Goal: Task Accomplishment & Management: Use online tool/utility

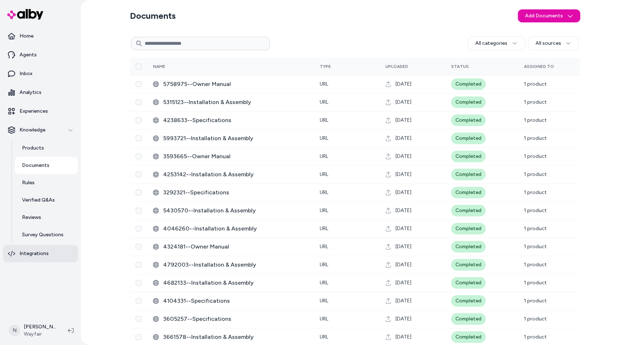
click at [40, 254] on p "Integrations" at bounding box center [33, 253] width 29 height 7
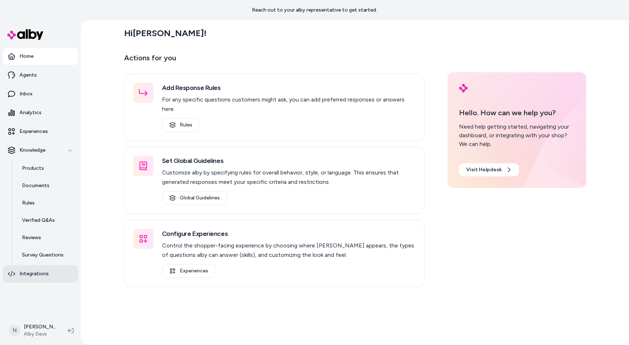
click at [40, 274] on p "Integrations" at bounding box center [33, 273] width 29 height 7
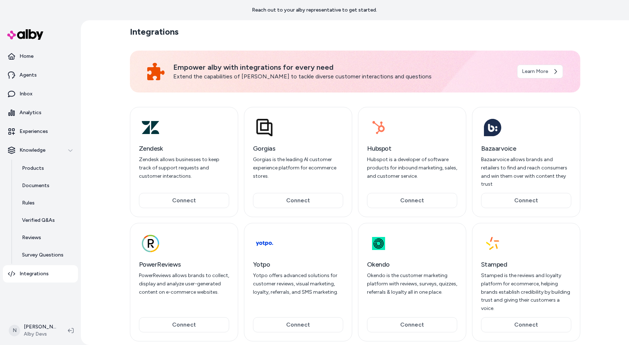
scroll to position [5, 0]
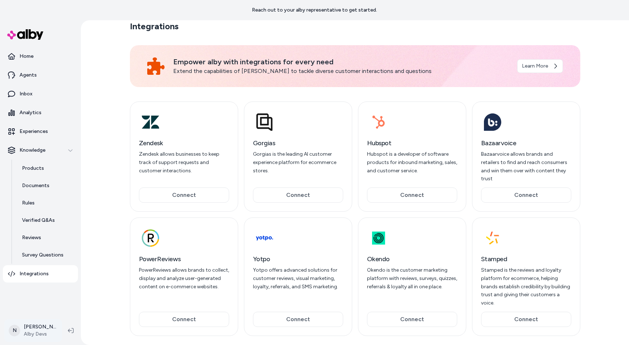
click at [29, 333] on html "Reach out to your alby representative to get started. Home Agents Inbox Analyti…" at bounding box center [314, 172] width 629 height 345
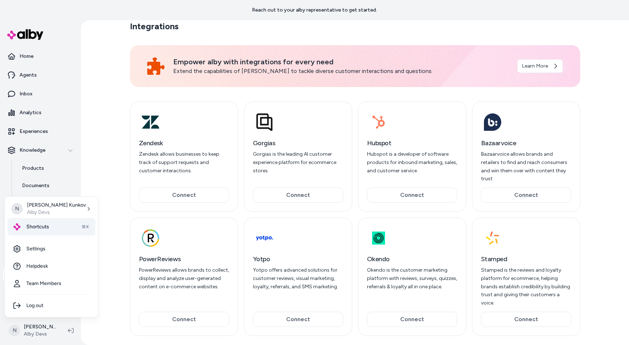
click at [43, 223] on span "Shortcuts" at bounding box center [37, 226] width 23 height 7
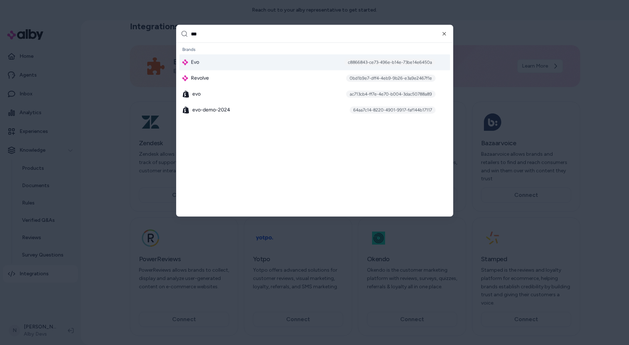
type input "***"
click at [223, 62] on div "Evo c8866843-ce73-496e-b14e-73be14e6450a" at bounding box center [314, 63] width 271 height 16
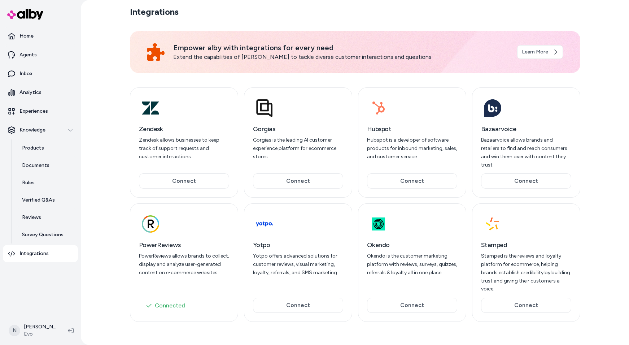
click at [200, 226] on div at bounding box center [184, 223] width 90 height 23
click at [170, 306] on button "Connected" at bounding box center [184, 305] width 90 height 14
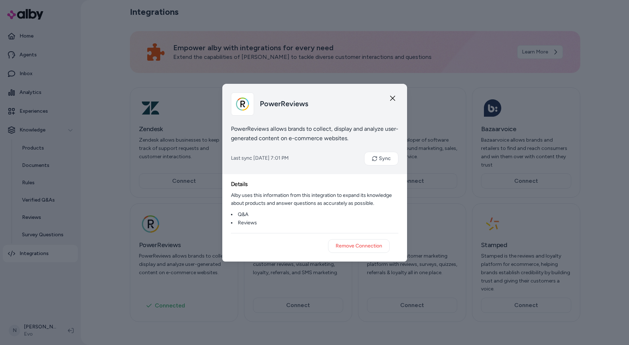
drag, startPoint x: 232, startPoint y: 128, endPoint x: 311, endPoint y: 156, distance: 84.1
click at [311, 156] on div "PowerReviews PowerReviews allows brands to collect, display and analyze user-ge…" at bounding box center [314, 129] width 185 height 90
click at [307, 143] on div "PowerReviews PowerReviews allows brands to collect, display and analyze user-ge…" at bounding box center [314, 129] width 185 height 90
drag, startPoint x: 231, startPoint y: 129, endPoint x: 349, endPoint y: 138, distance: 118.8
click at [349, 138] on p "PowerReviews allows brands to collect, display and analyze user-generated conte…" at bounding box center [315, 133] width 168 height 19
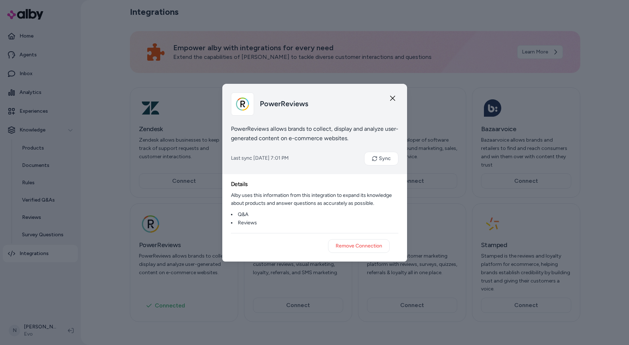
click at [318, 154] on div "Last sync [DATE] 7:01 PM Sync" at bounding box center [315, 159] width 168 height 14
click at [378, 156] on icon at bounding box center [375, 159] width 6 height 6
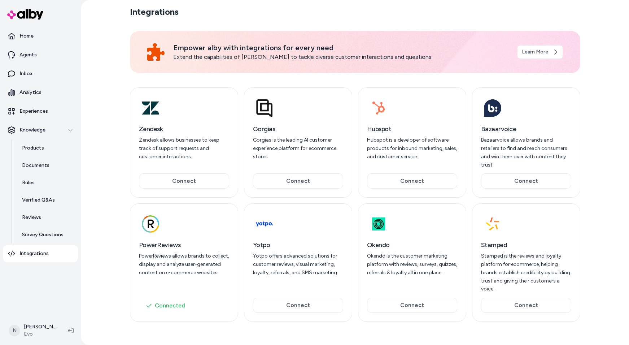
click at [355, 199] on div "Zendesk Zendesk allows businesses to keep track of support requests and custome…" at bounding box center [355, 205] width 451 height 252
click at [190, 179] on button "Connect" at bounding box center [184, 180] width 90 height 15
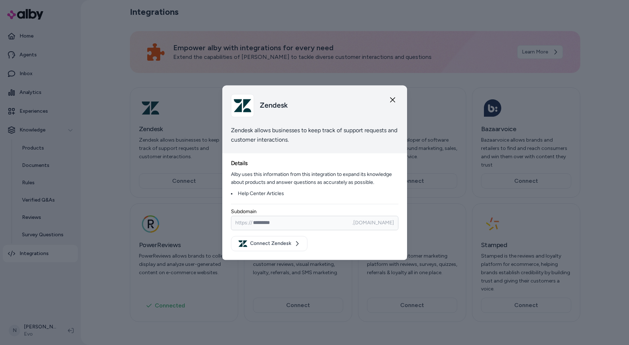
click at [278, 222] on input at bounding box center [315, 223] width 168 height 14
click at [341, 244] on div "Connect Zendesk" at bounding box center [315, 242] width 168 height 18
click at [392, 98] on icon "button" at bounding box center [393, 100] width 6 height 6
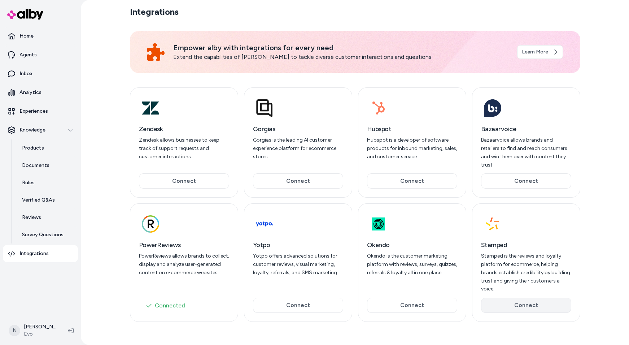
click at [531, 305] on button "Connect" at bounding box center [526, 305] width 90 height 15
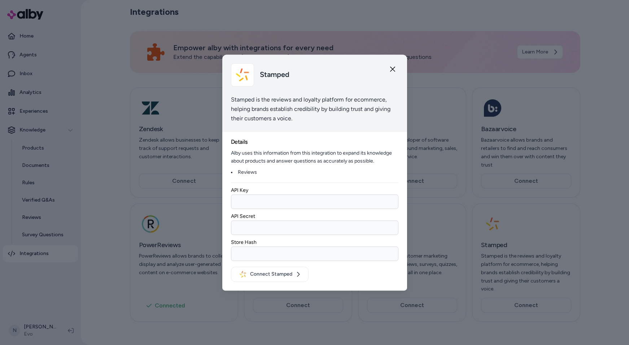
click at [392, 67] on icon "button" at bounding box center [393, 69] width 6 height 6
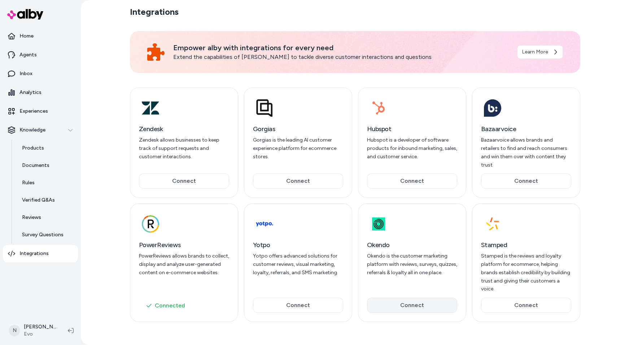
click at [413, 304] on button "Connect" at bounding box center [412, 305] width 90 height 15
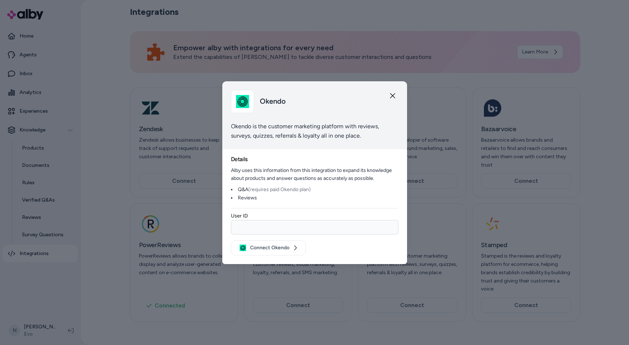
click at [392, 94] on icon "button" at bounding box center [393, 96] width 6 height 6
